Goal: Transaction & Acquisition: Purchase product/service

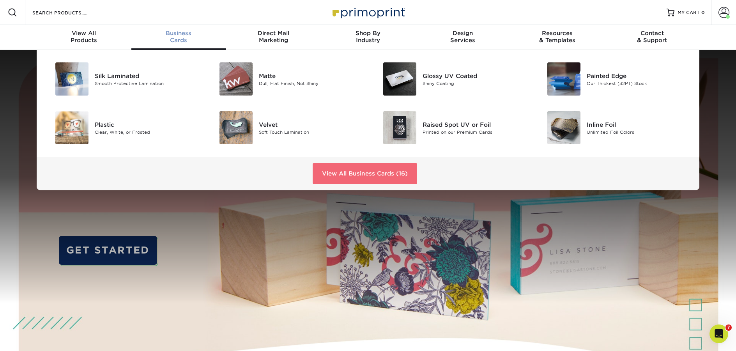
click at [396, 174] on link "View All Business Cards (16)" at bounding box center [365, 173] width 105 height 21
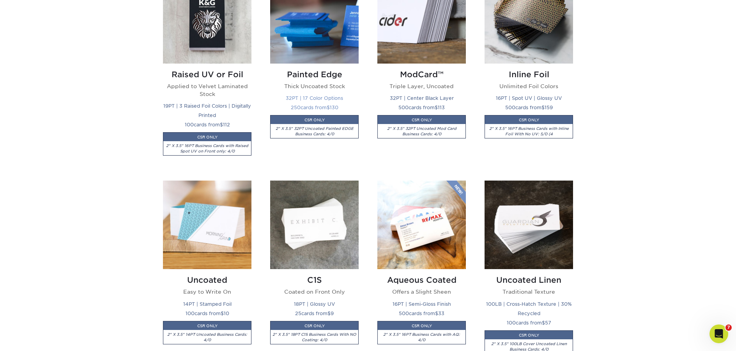
scroll to position [638, 0]
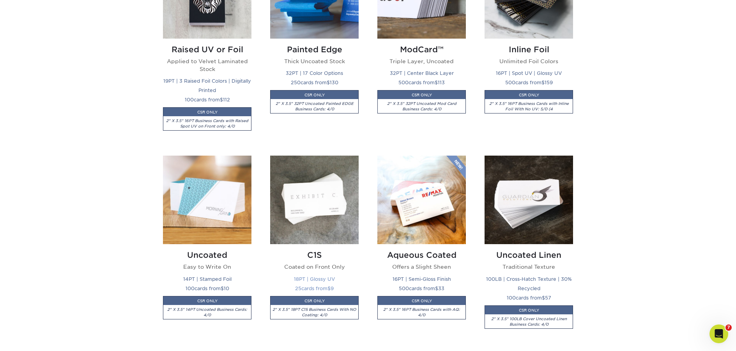
click at [312, 179] on img at bounding box center [314, 200] width 89 height 89
